Goal: Information Seeking & Learning: Learn about a topic

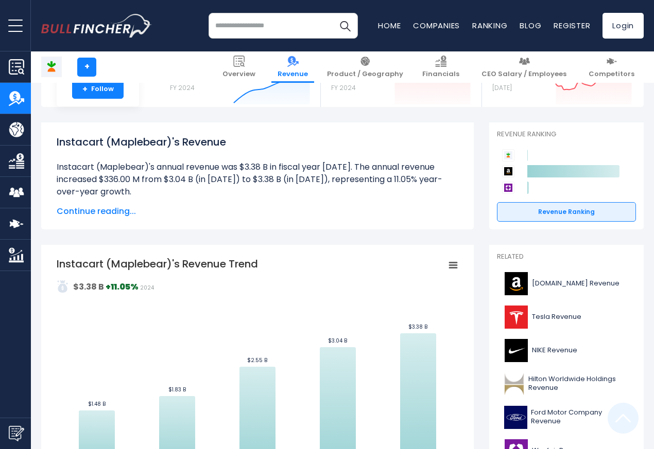
scroll to position [371, 0]
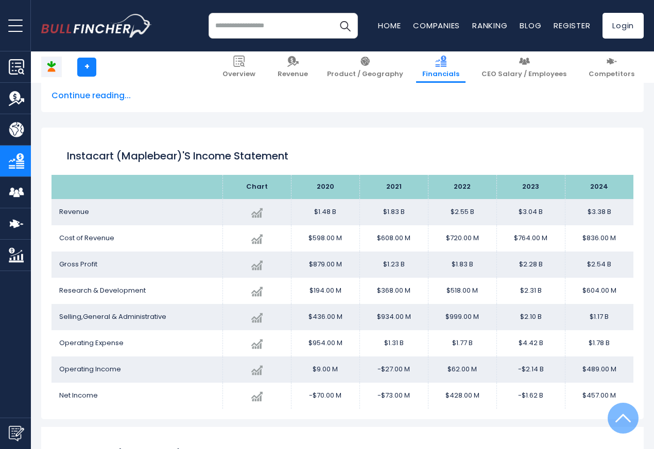
scroll to position [557, 0]
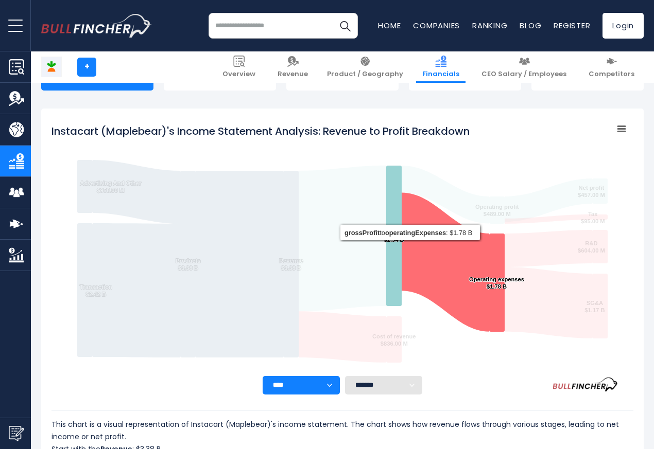
scroll to position [557, 0]
